Goal: Information Seeking & Learning: Understand process/instructions

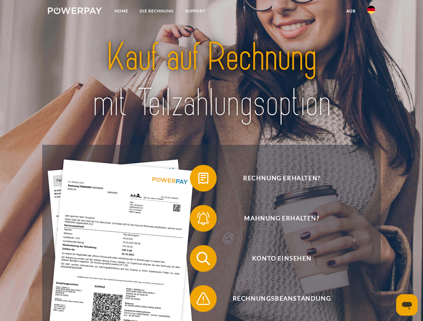
click at [75, 12] on img at bounding box center [75, 10] width 54 height 7
click at [371, 12] on img at bounding box center [371, 10] width 8 height 8
click at [351, 11] on link "agb" at bounding box center [351, 11] width 21 height 12
click at [198, 180] on span at bounding box center [192, 178] width 33 height 33
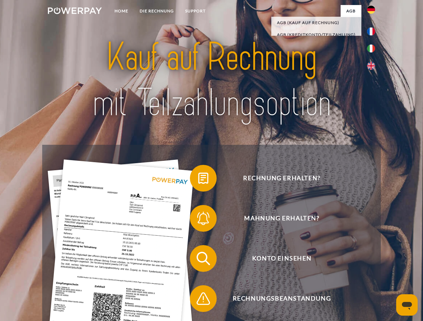
click at [198, 220] on div "Rechnung erhalten? Mahnung erhalten? Konto einsehen" at bounding box center [211, 279] width 338 height 268
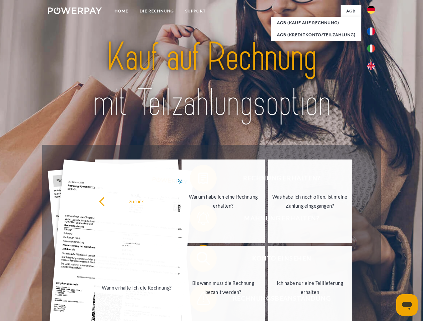
click at [198, 260] on link "Bis wann muss die Rechnung bezahlt werden?" at bounding box center [222, 288] width 83 height 84
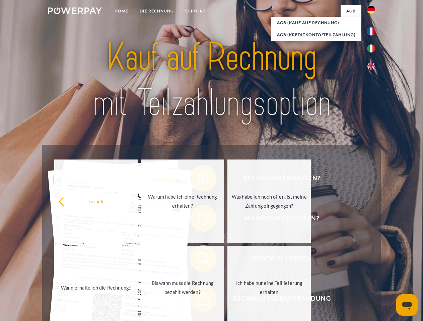
click at [198, 300] on span at bounding box center [192, 298] width 33 height 33
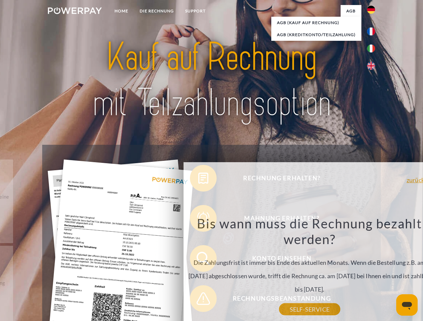
click at [407, 305] on icon "Messaging-Fenster öffnen" at bounding box center [407, 306] width 10 height 8
